Goal: Find specific page/section: Find specific page/section

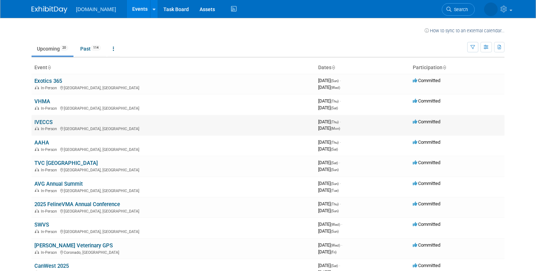
click at [47, 124] on link "IVECCS" at bounding box center [43, 122] width 18 height 6
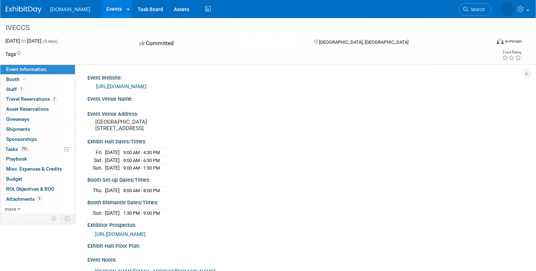
click at [17, 11] on img at bounding box center [24, 9] width 36 height 7
